Goal: Obtain resource: Obtain resource

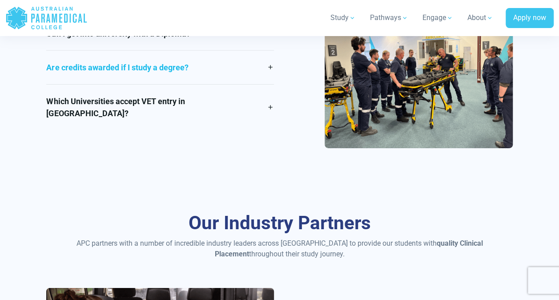
scroll to position [1412, 0]
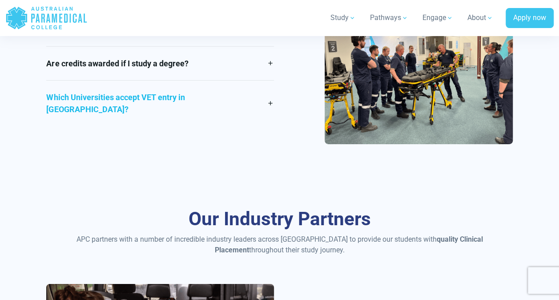
click at [236, 110] on link "Which Universities accept VET entry in Australia?" at bounding box center [160, 103] width 228 height 45
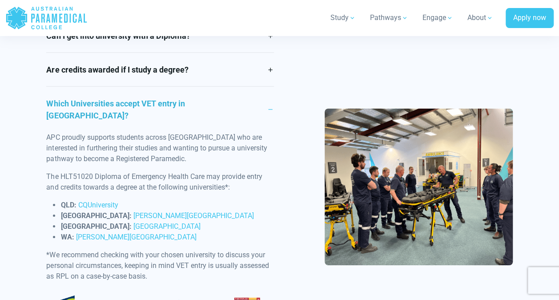
click at [271, 104] on link "Which Universities accept VET entry in Australia?" at bounding box center [160, 109] width 228 height 45
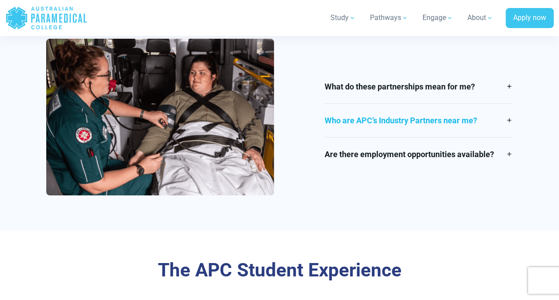
scroll to position [1672, 0]
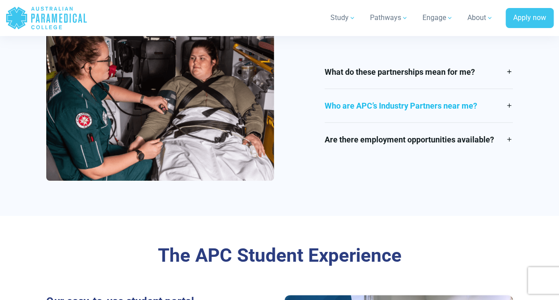
click at [474, 117] on link "Who are APC’s Industry Partners near me?" at bounding box center [419, 105] width 188 height 33
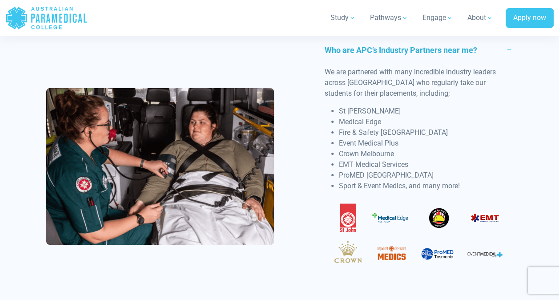
scroll to position [1696, 0]
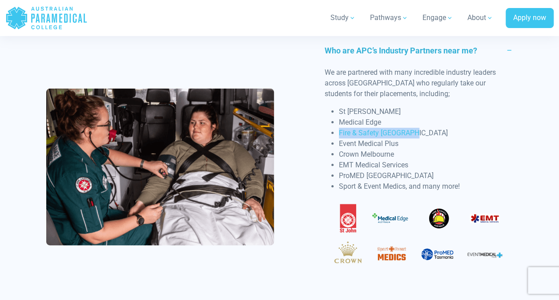
drag, startPoint x: 339, startPoint y: 132, endPoint x: 423, endPoint y: 127, distance: 84.7
click at [423, 128] on li "Fire & Safety [GEOGRAPHIC_DATA]" at bounding box center [426, 133] width 174 height 11
copy li "Fire & Safety [GEOGRAPHIC_DATA]"
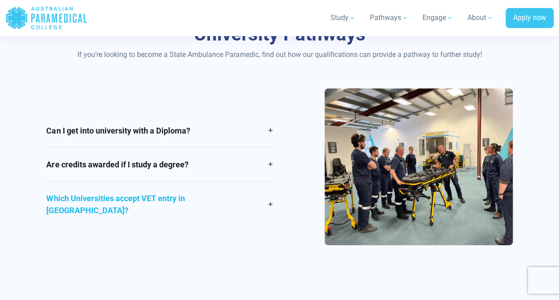
scroll to position [1311, 0]
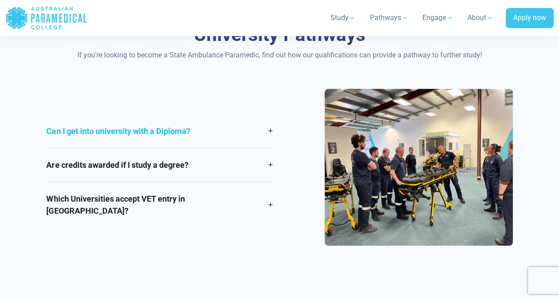
click at [236, 134] on link "Can I get into university with a Diploma?" at bounding box center [160, 130] width 228 height 33
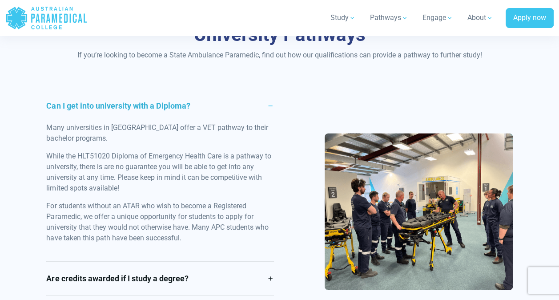
click at [267, 100] on link "Can I get into university with a Diploma?" at bounding box center [160, 105] width 228 height 33
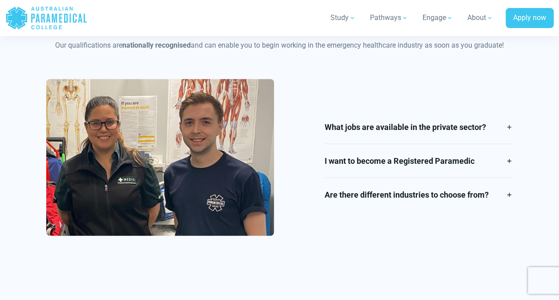
scroll to position [1028, 0]
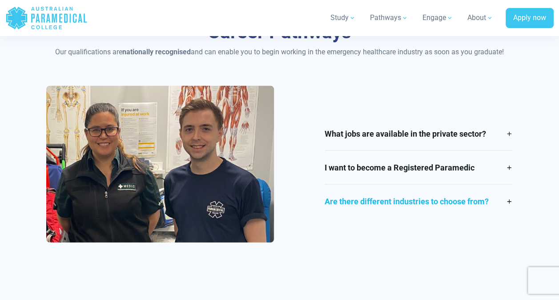
click at [436, 202] on link "Are there different industries to choose from?" at bounding box center [419, 201] width 188 height 33
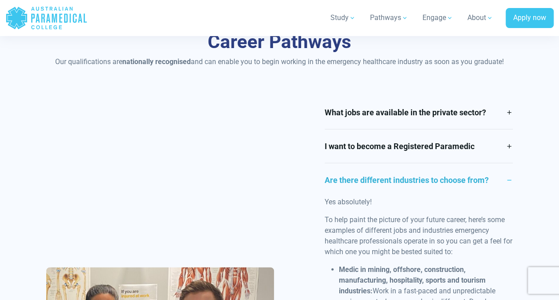
scroll to position [1018, 0]
click at [510, 177] on link "Are there different industries to choose from?" at bounding box center [419, 180] width 188 height 33
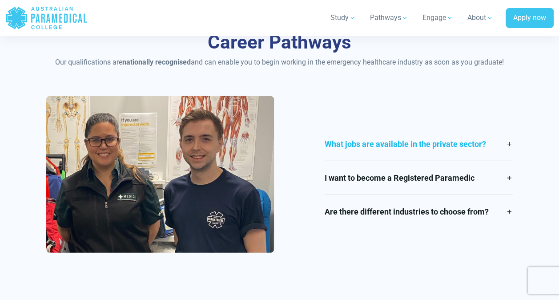
click at [505, 150] on link "What jobs are available in the private sector?" at bounding box center [419, 143] width 188 height 33
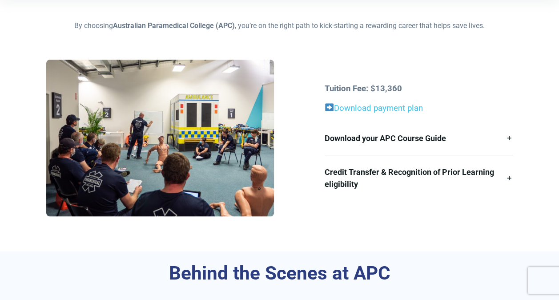
scroll to position [244, 0]
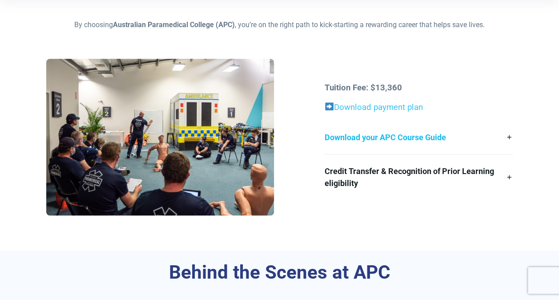
click at [512, 138] on link "Download your APC Course Guide" at bounding box center [419, 137] width 188 height 33
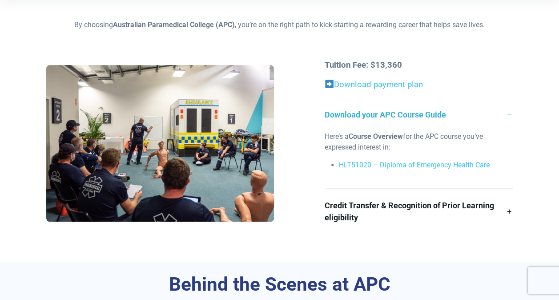
scroll to position [245, 0]
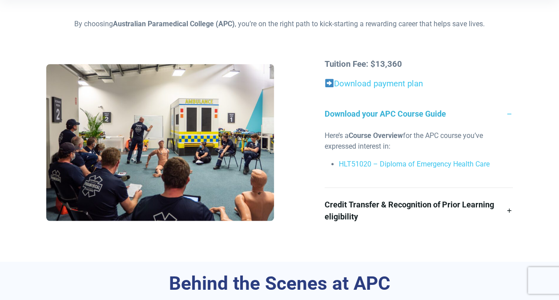
click at [450, 96] on div "Tuition Fee: $13,360 Download payment plan Download your APC Course Guide Here’…" at bounding box center [418, 145] width 199 height 175
click at [410, 87] on link "Download payment plan" at bounding box center [378, 84] width 89 height 10
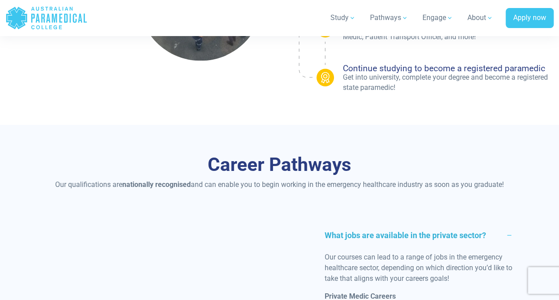
scroll to position [861, 0]
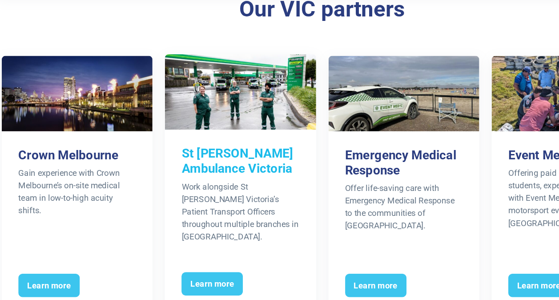
scroll to position [1427, 0]
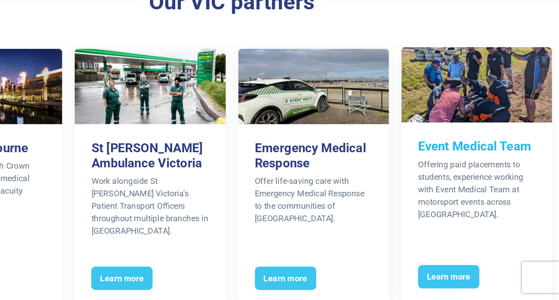
click at [518, 162] on h3 "Event Medical Team" at bounding box center [489, 168] width 101 height 13
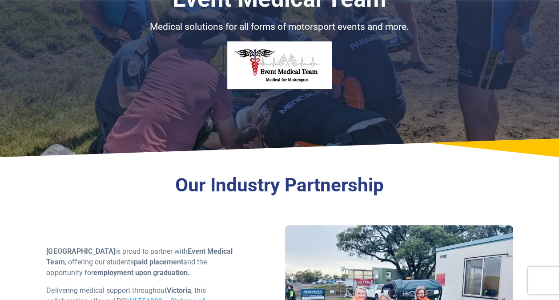
scroll to position [85, 0]
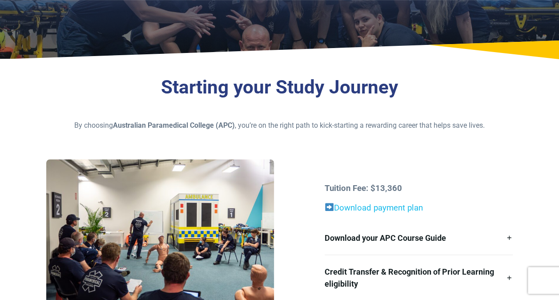
click at [373, 205] on link "Download payment plan" at bounding box center [378, 208] width 89 height 10
